Goal: Task Accomplishment & Management: Manage account settings

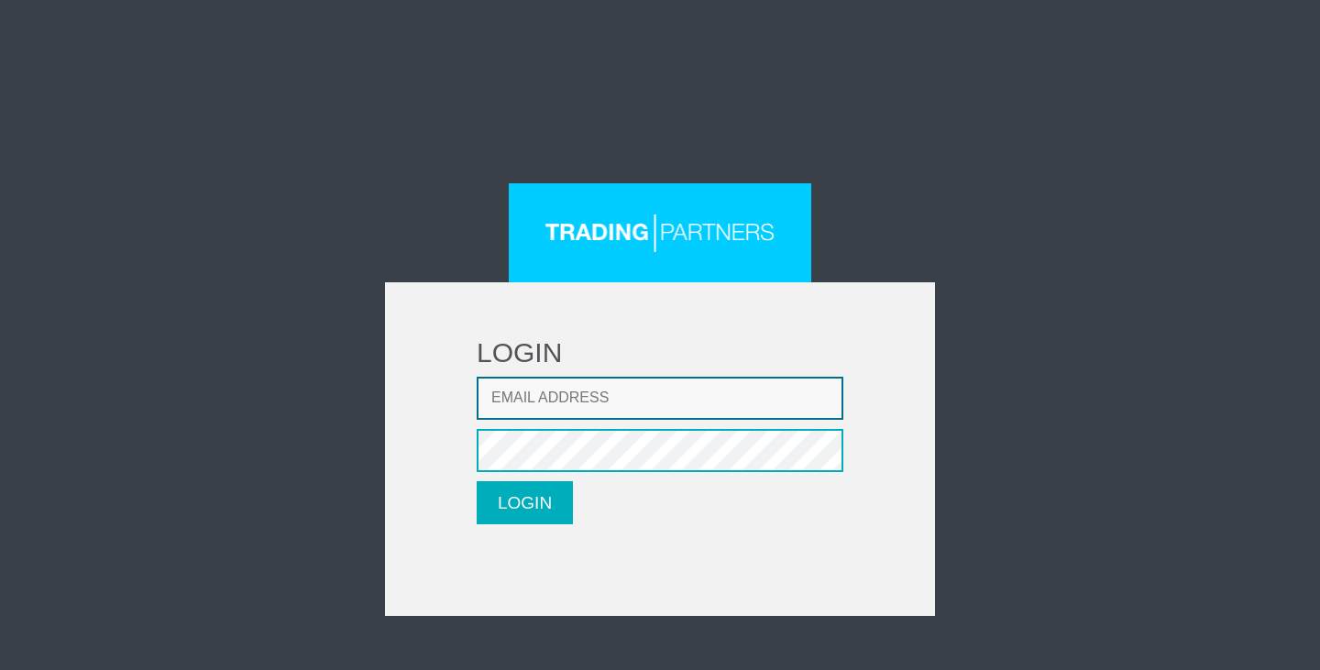
click at [607, 400] on input "Email address" at bounding box center [660, 398] width 367 height 43
type input "IllsleyOdhner0128@outlook.com"
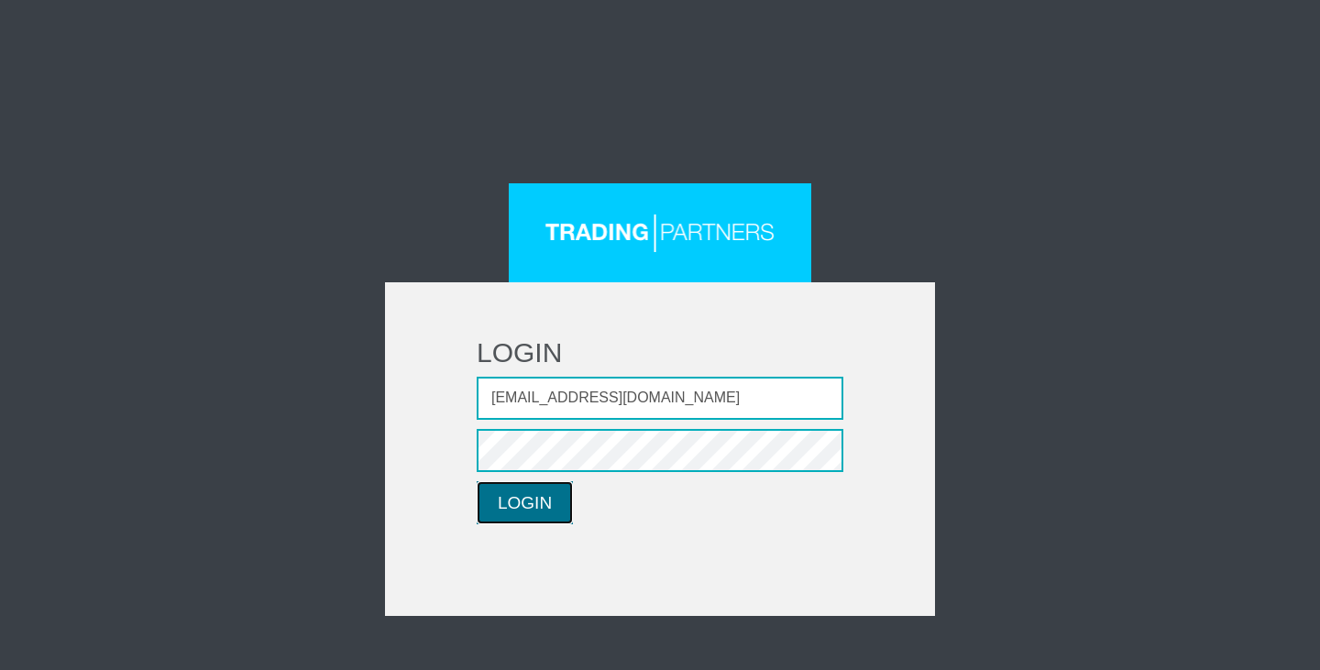
click at [501, 496] on button "LOGIN" at bounding box center [525, 502] width 96 height 43
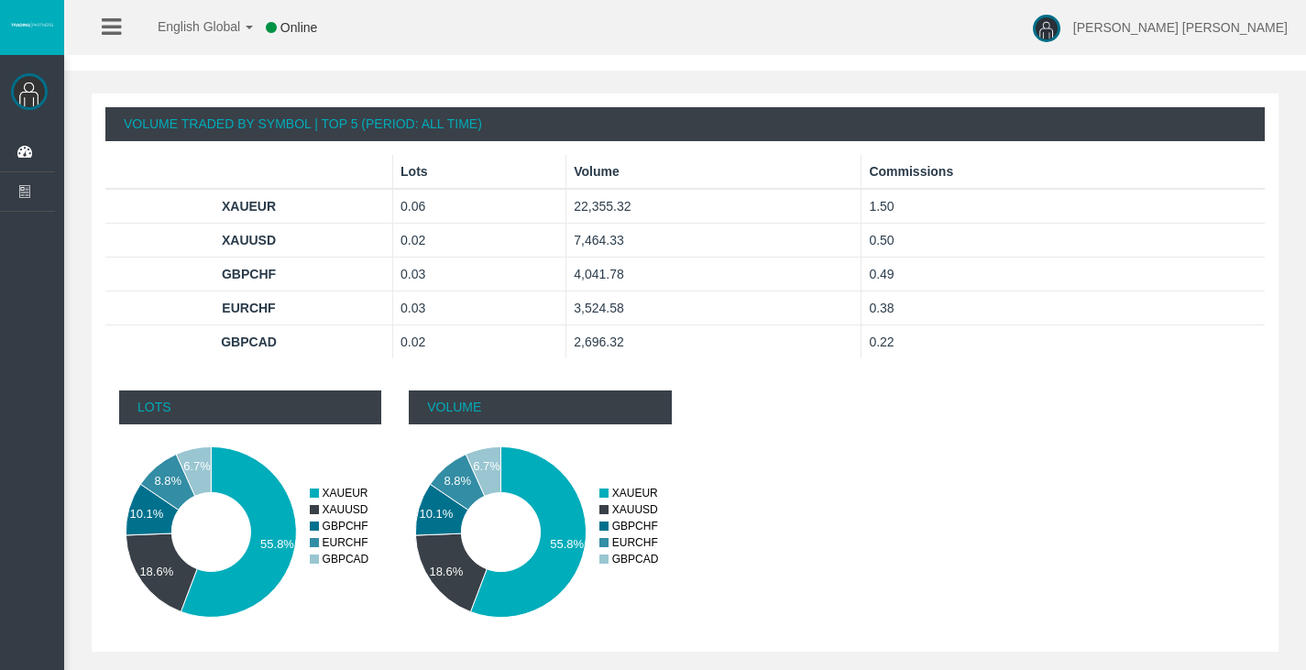
scroll to position [1148, 0]
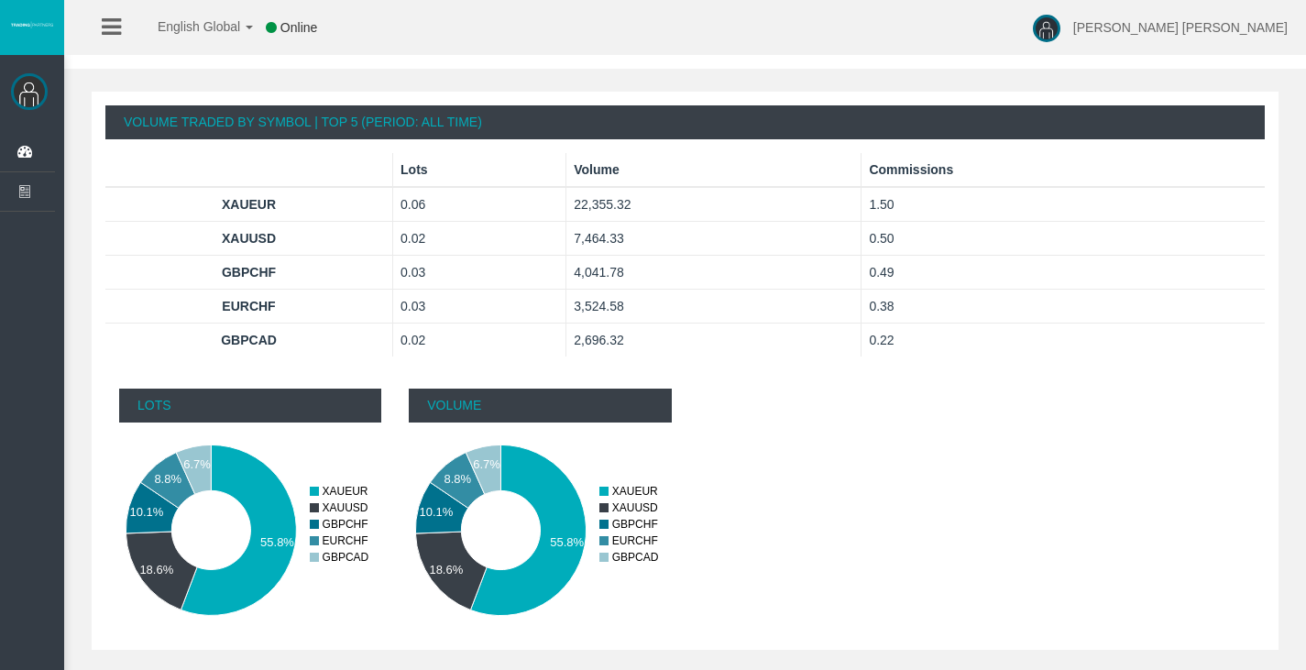
click at [1042, 353] on td "0.22" at bounding box center [1063, 341] width 403 height 34
